Goal: Transaction & Acquisition: Purchase product/service

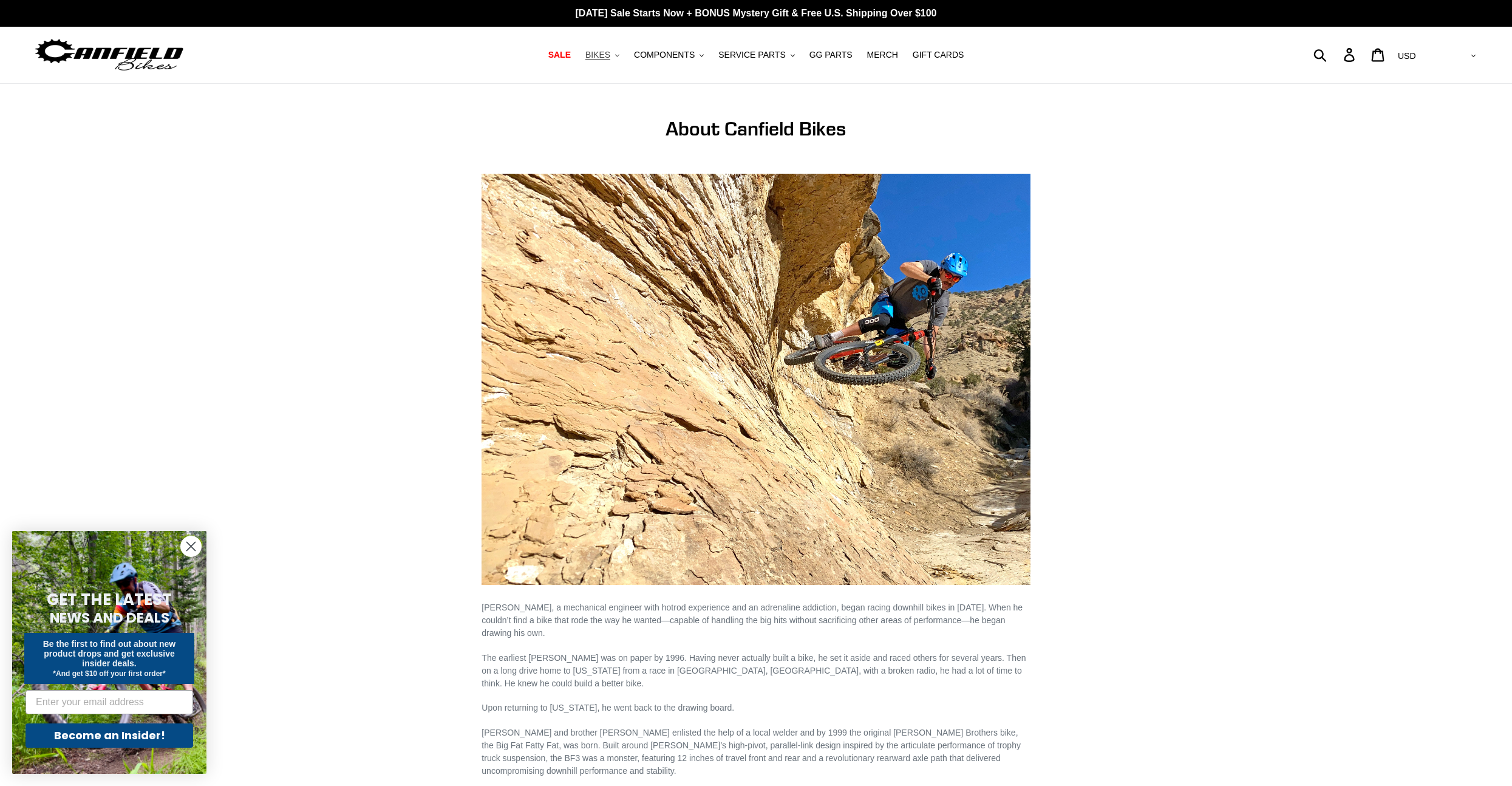
click at [600, 55] on span "BIKES" at bounding box center [597, 55] width 25 height 10
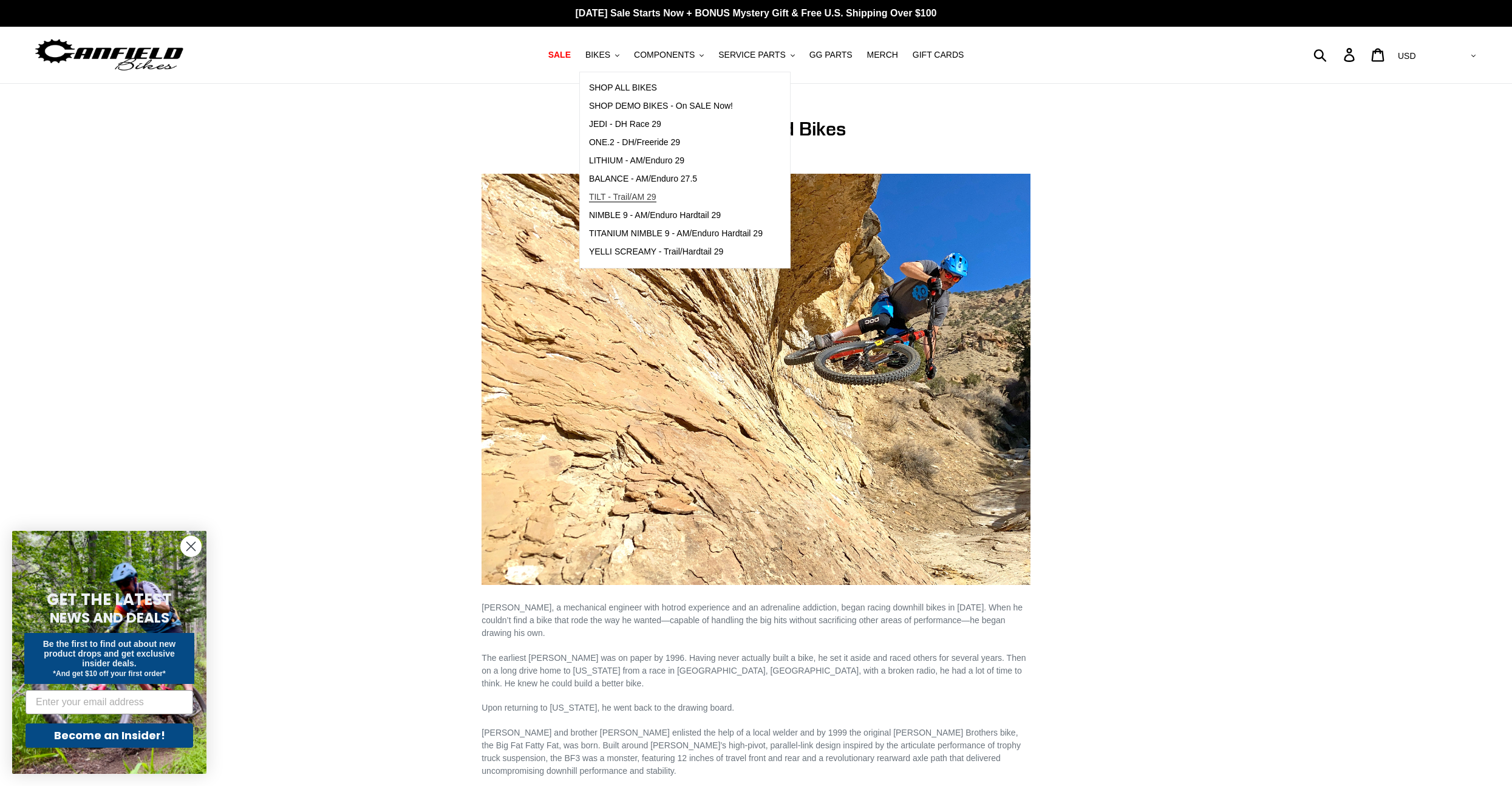
click at [602, 195] on span "TILT - Trail/AM 29" at bounding box center [623, 197] width 67 height 10
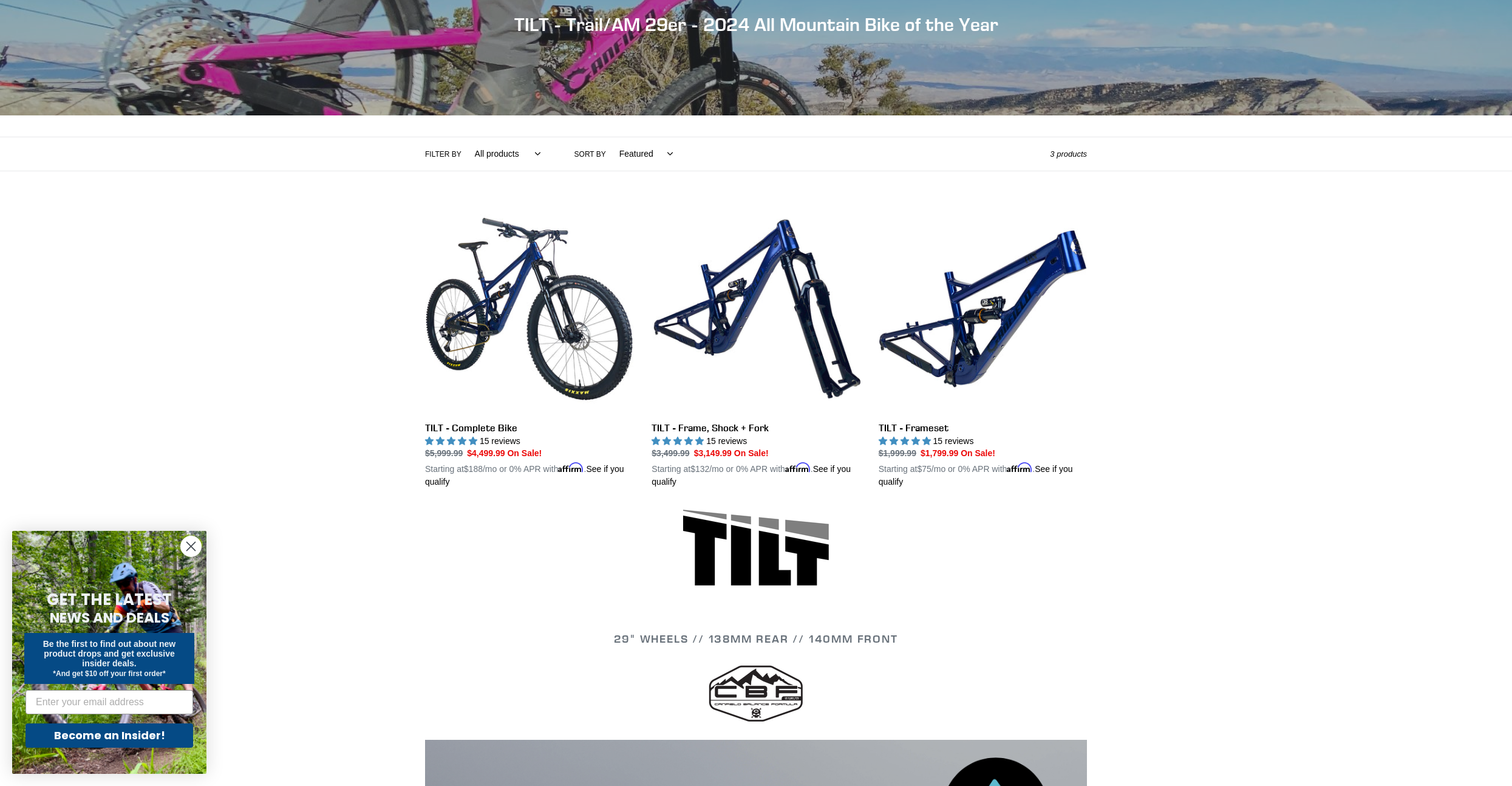
scroll to position [217, 0]
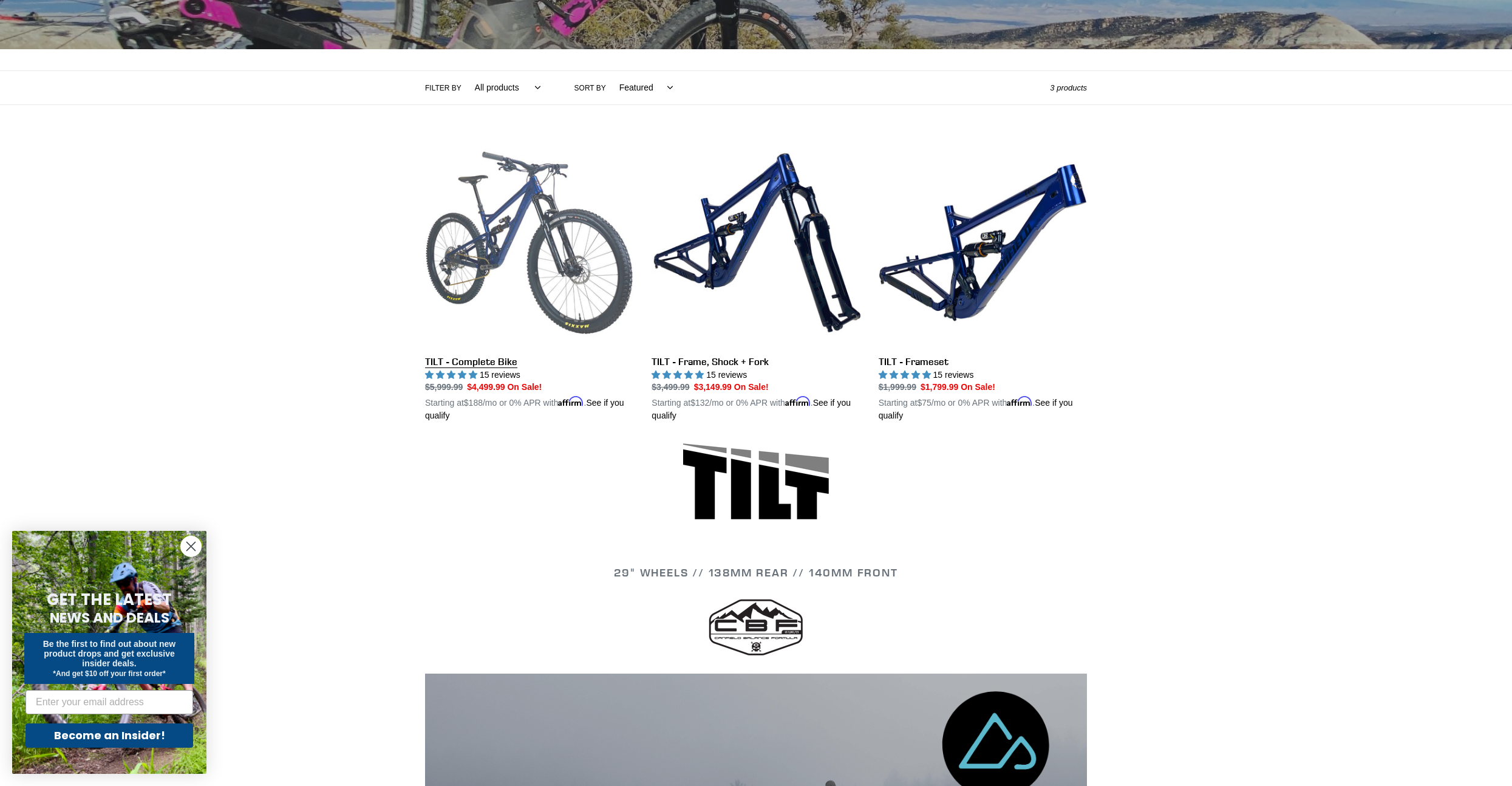
click at [495, 237] on link "TILT - Complete Bike" at bounding box center [528, 280] width 208 height 284
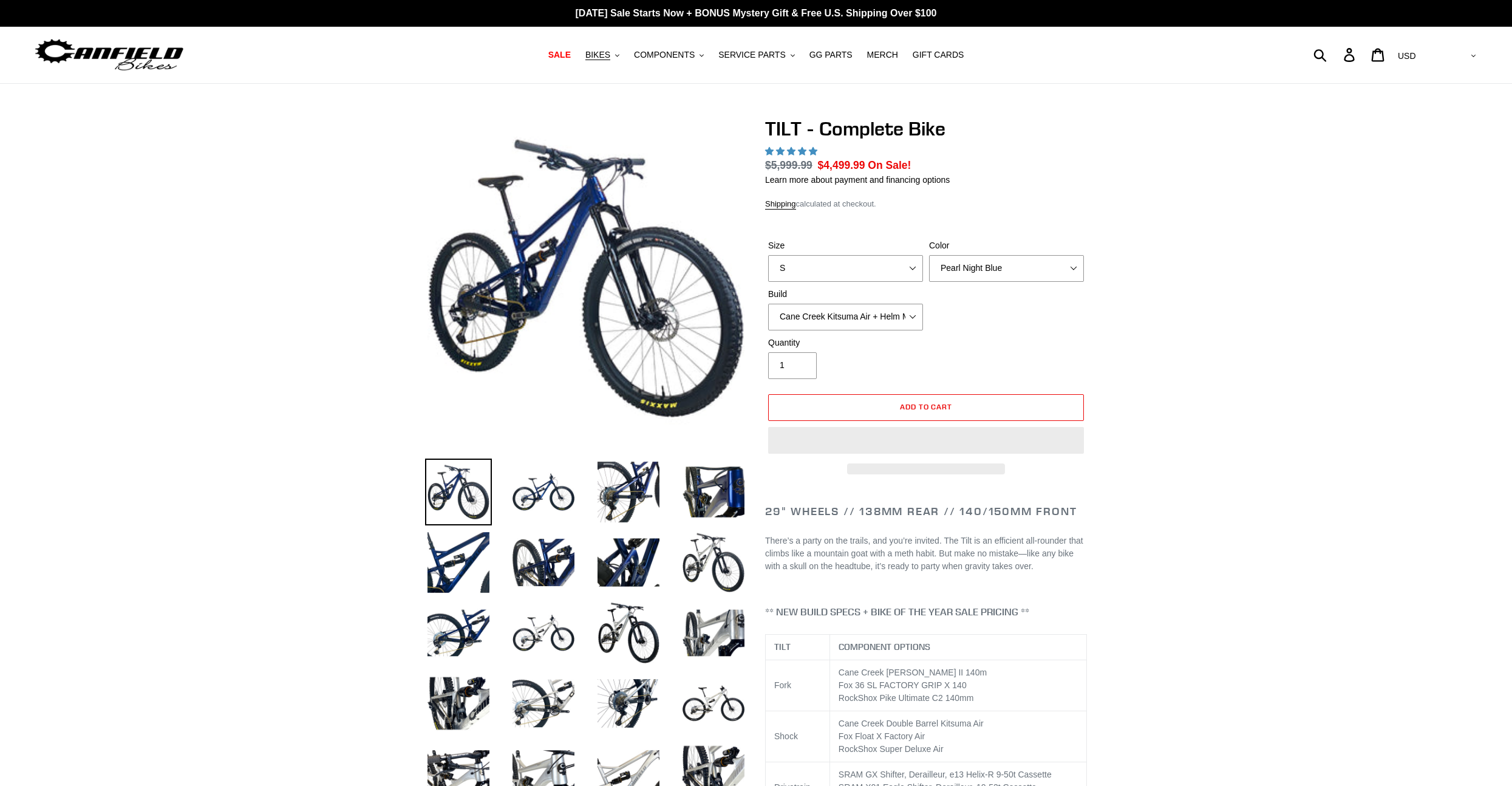
select select "highest-rating"
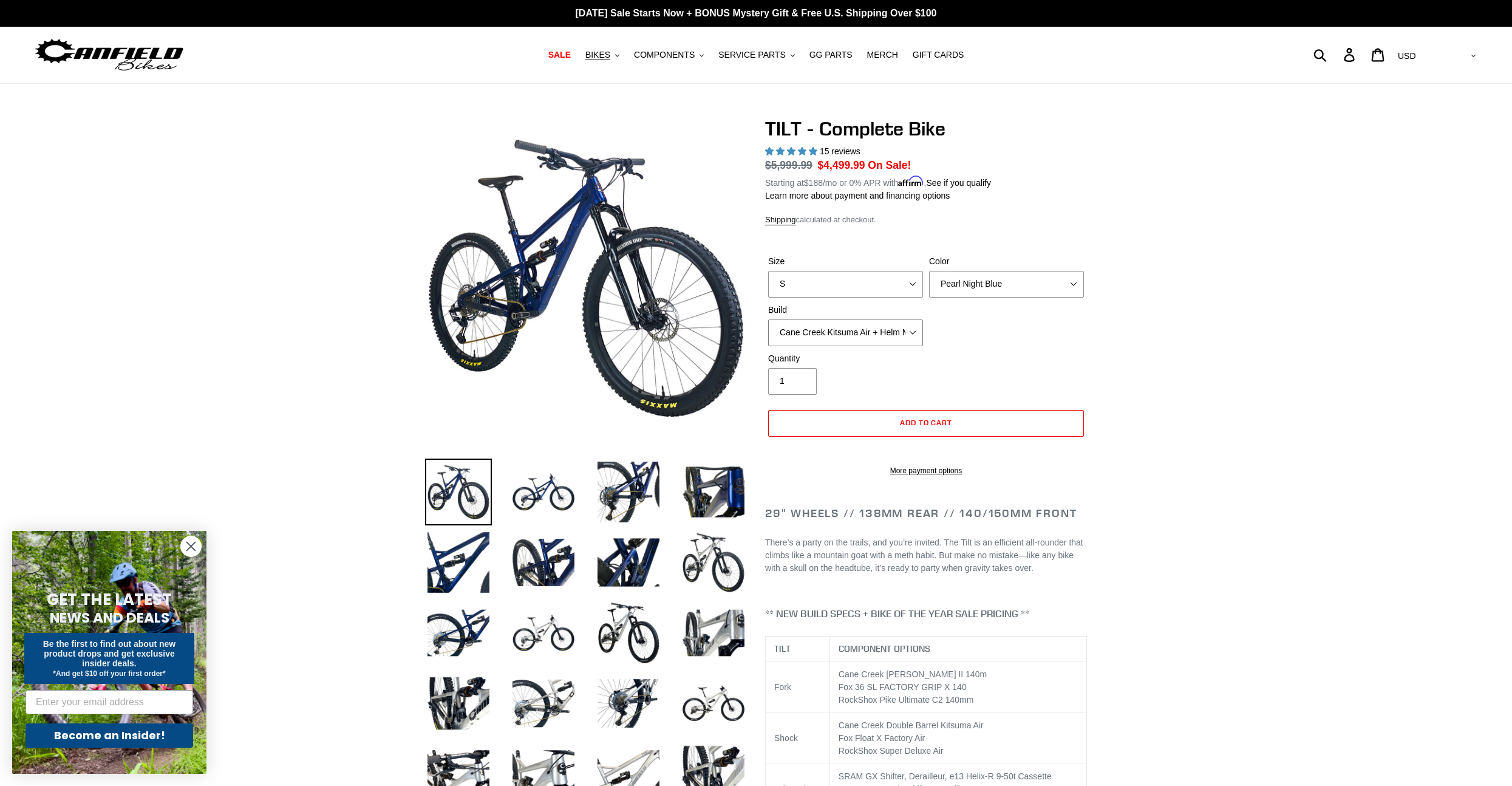
click at [918, 328] on select "Cane Creek Kitsuma Air + Helm MKII 140 + SRAM GX Cane Creek Kitsuma Air + Helm …" at bounding box center [845, 332] width 155 height 27
select select "RockShox SD ULT + Pike ULT 140 + SRAM GX"
click at [768, 320] on select "Cane Creek Kitsuma Air + Helm MKII 140 + SRAM GX Cane Creek Kitsuma Air + Helm …" at bounding box center [845, 332] width 155 height 27
click at [1049, 281] on select "Pearl Night Blue Stealth Silver Raw" at bounding box center [1005, 284] width 155 height 27
click at [928, 271] on select "Pearl Night Blue Stealth Silver Raw" at bounding box center [1005, 284] width 155 height 27
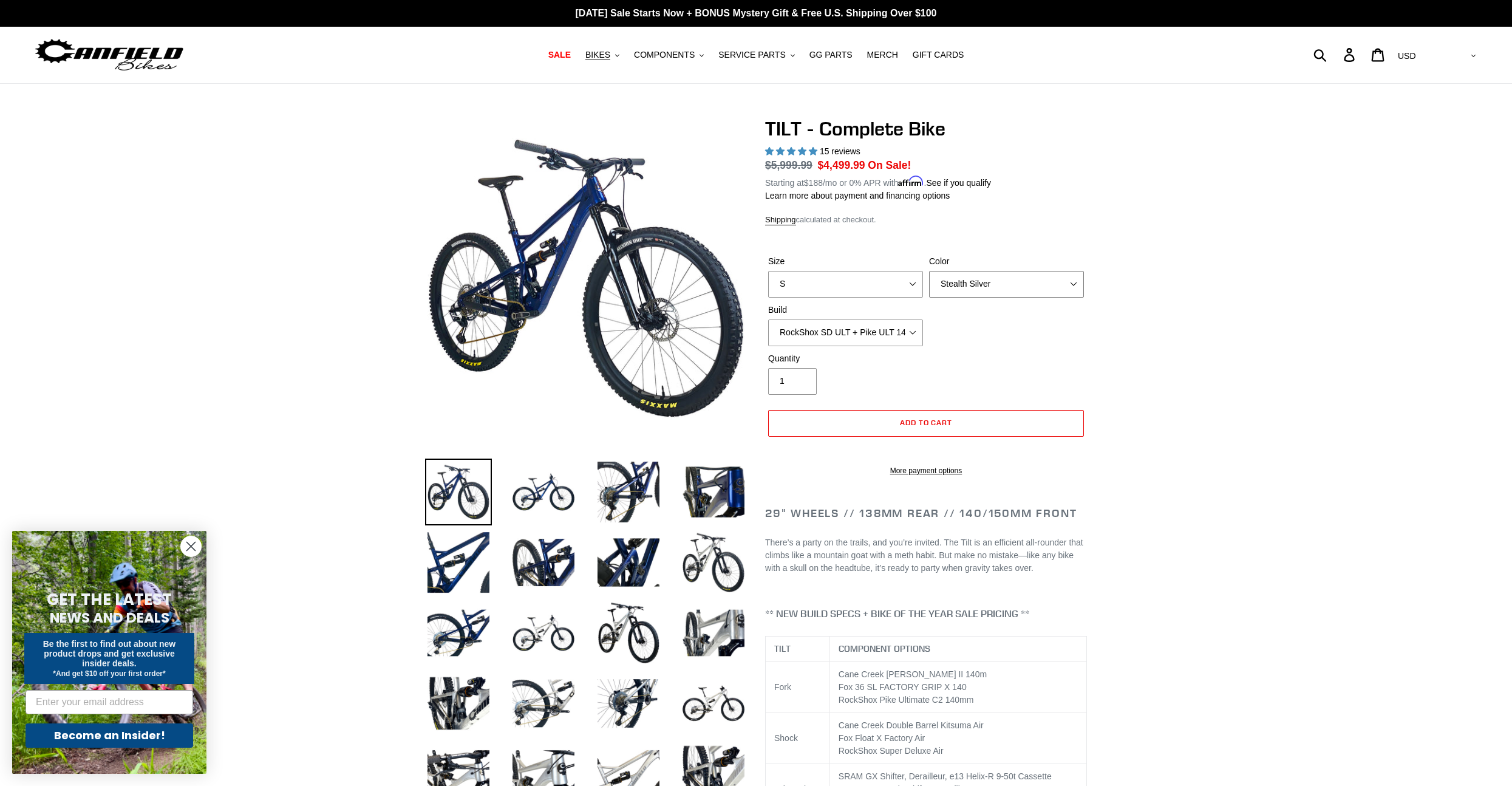
click at [1004, 279] on select "Pearl Night Blue Stealth Silver Raw" at bounding box center [1005, 284] width 155 height 27
select select "Pearl Night Blue"
click at [928, 271] on select "Pearl Night Blue Stealth Silver Raw" at bounding box center [1005, 284] width 155 height 27
